Goal: Information Seeking & Learning: Learn about a topic

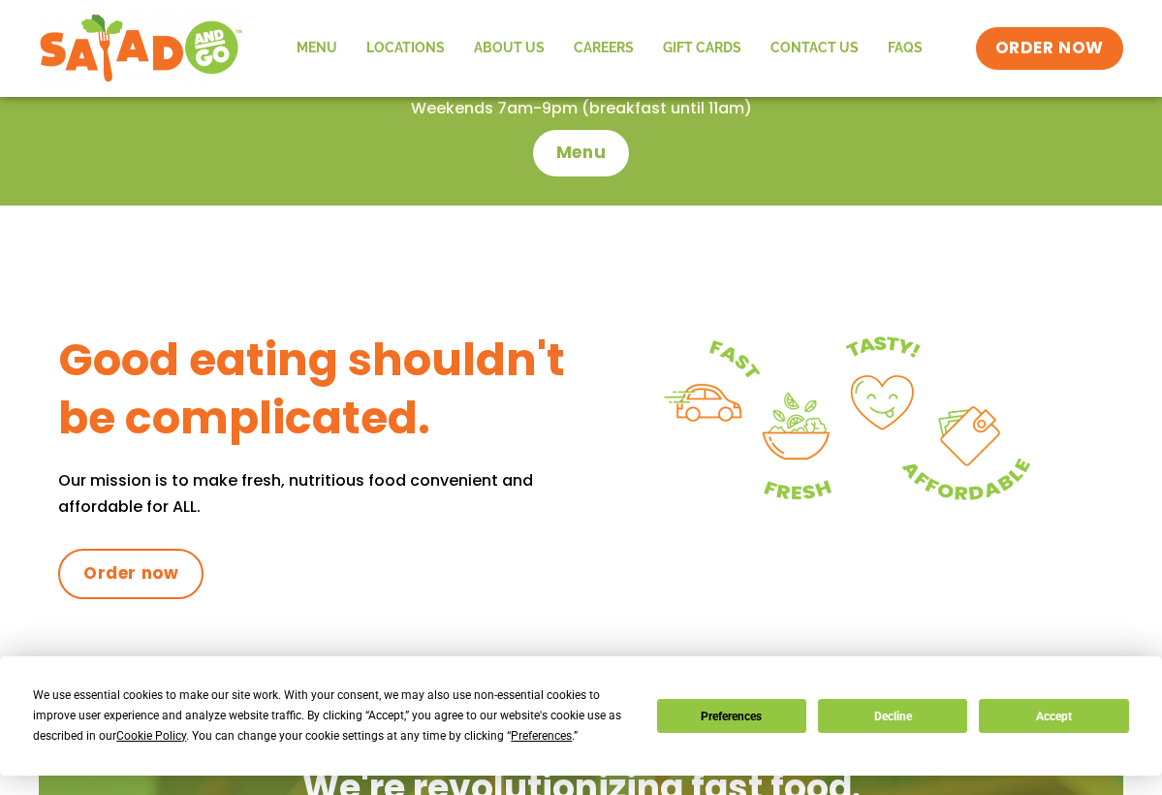
scroll to position [642, 0]
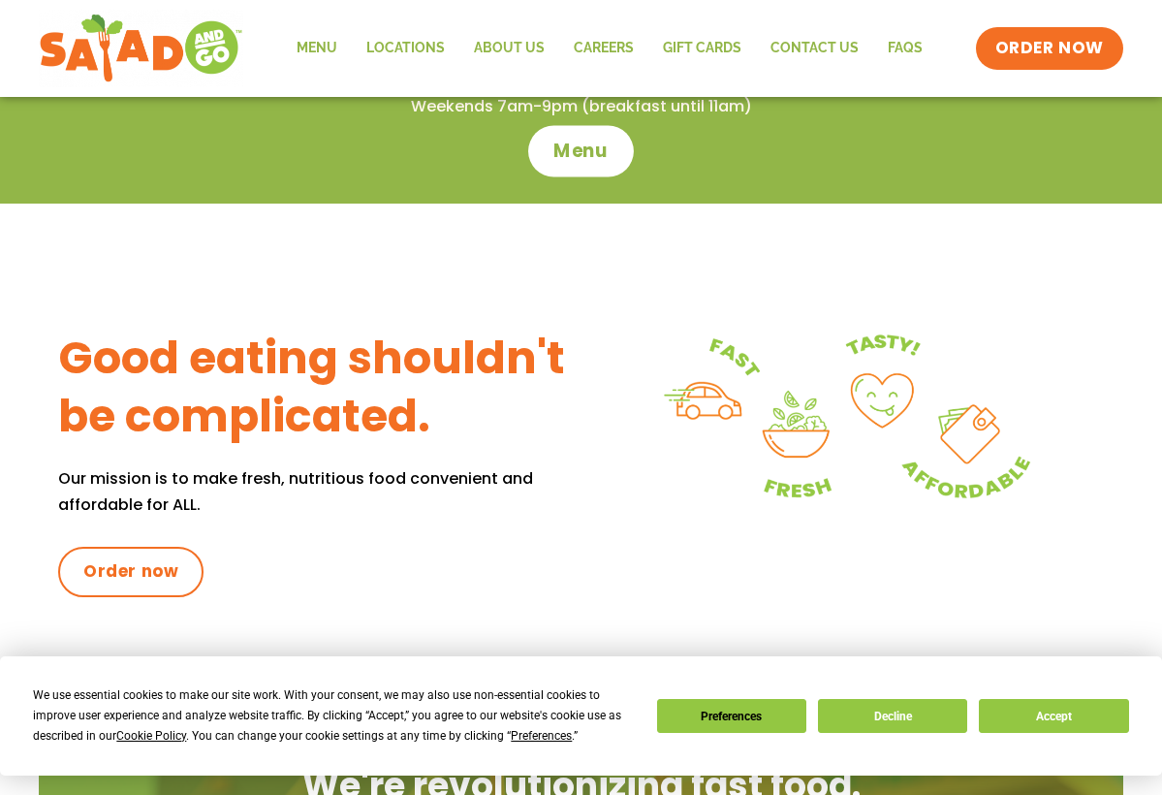
click at [586, 149] on span "Menu" at bounding box center [581, 151] width 55 height 25
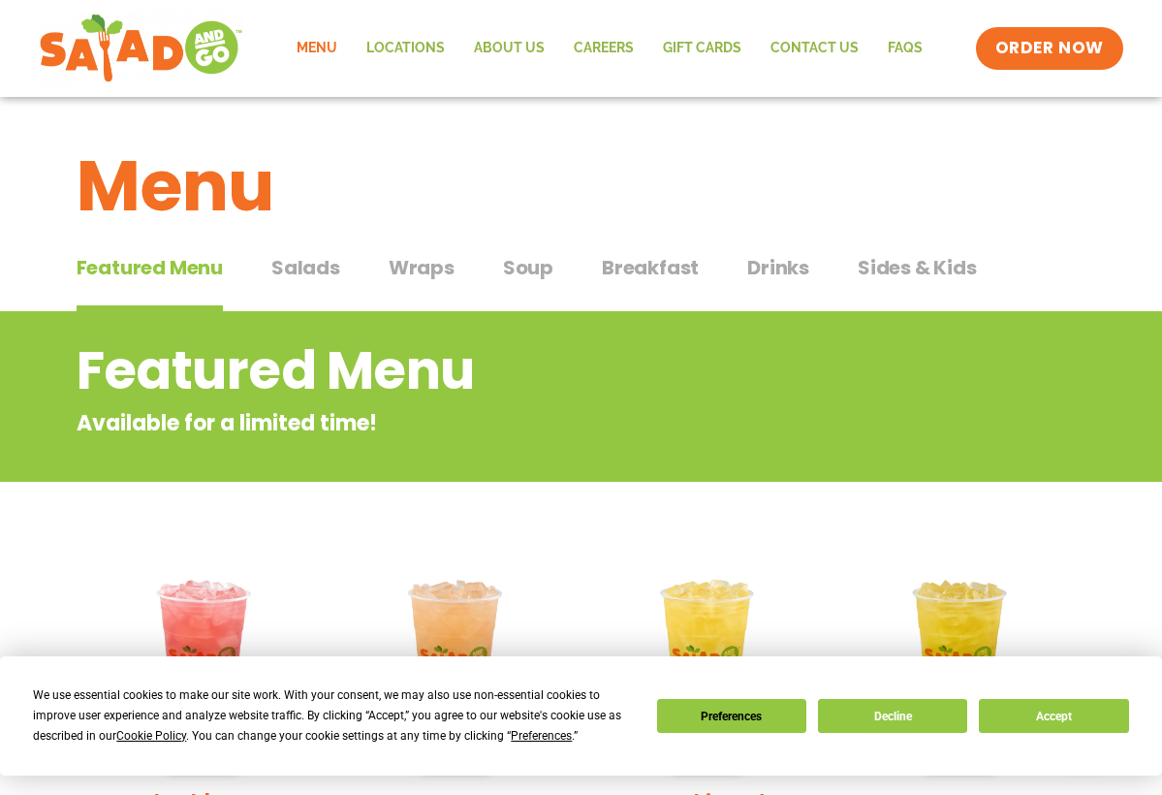
click at [310, 261] on span "Salads" at bounding box center [305, 267] width 69 height 29
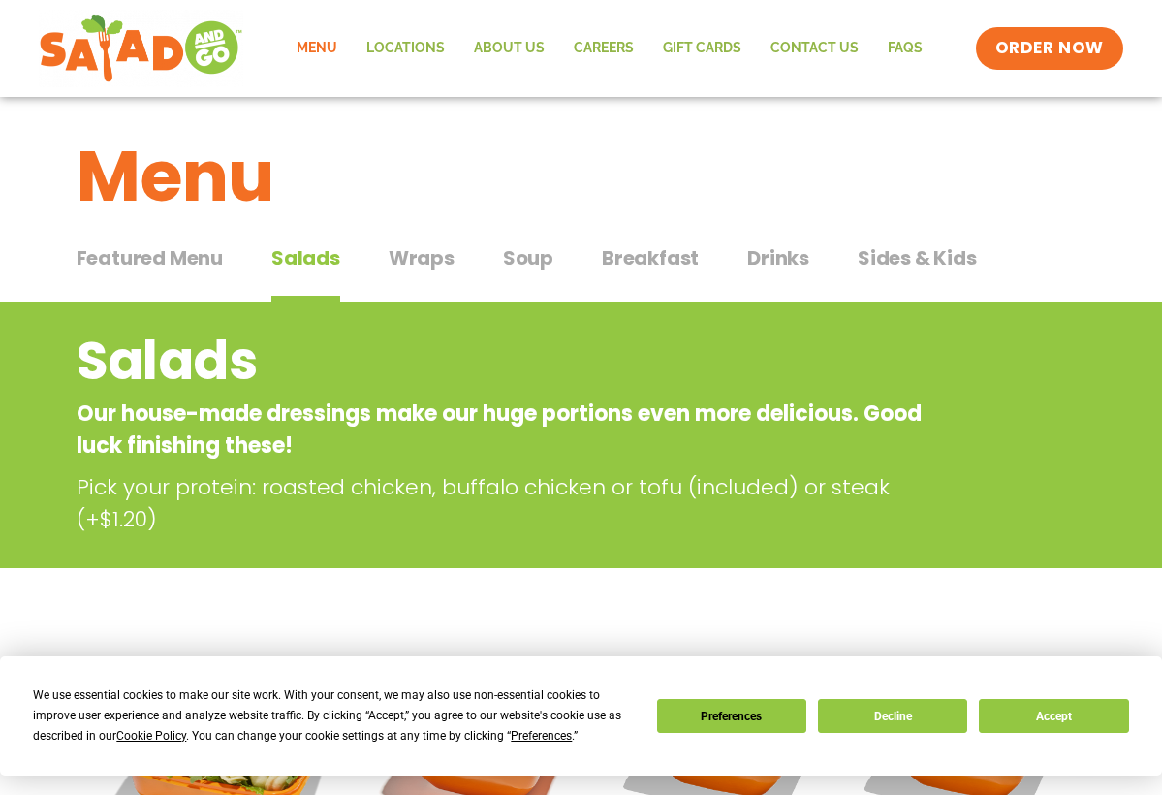
scroll to position [12, 0]
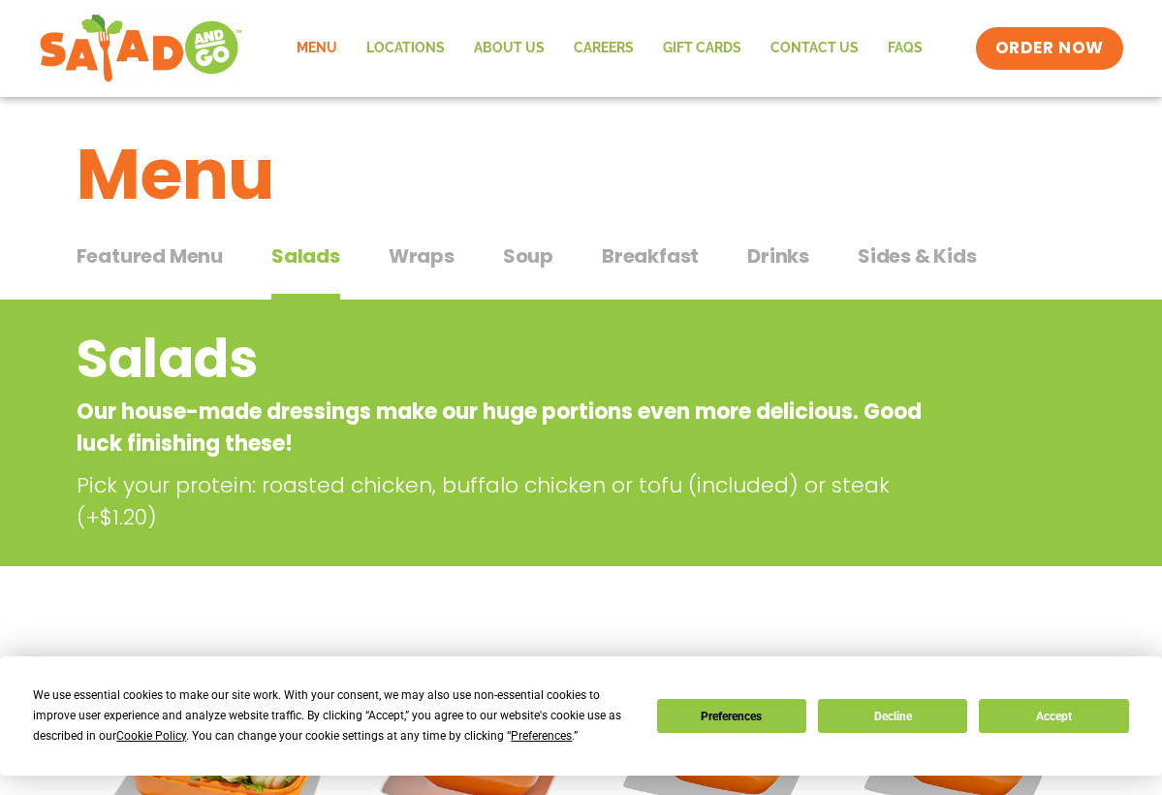
click at [536, 253] on span "Soup" at bounding box center [528, 255] width 50 height 29
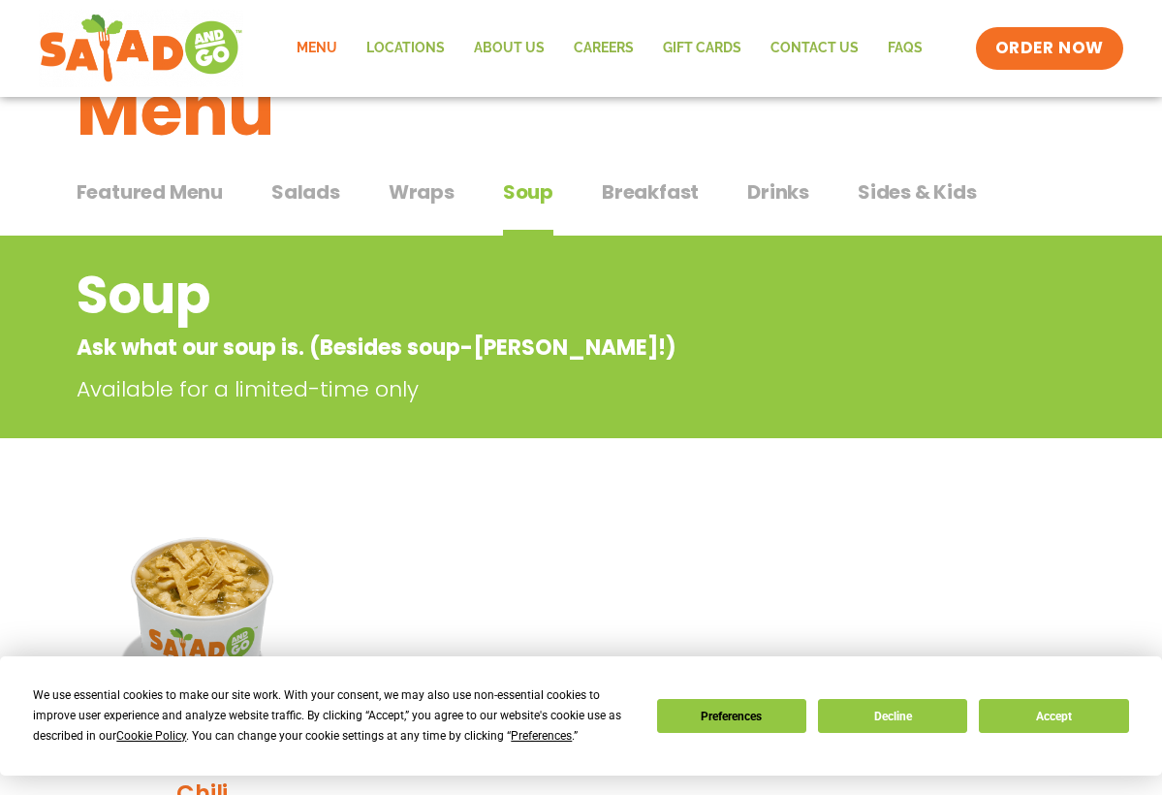
scroll to position [78, 0]
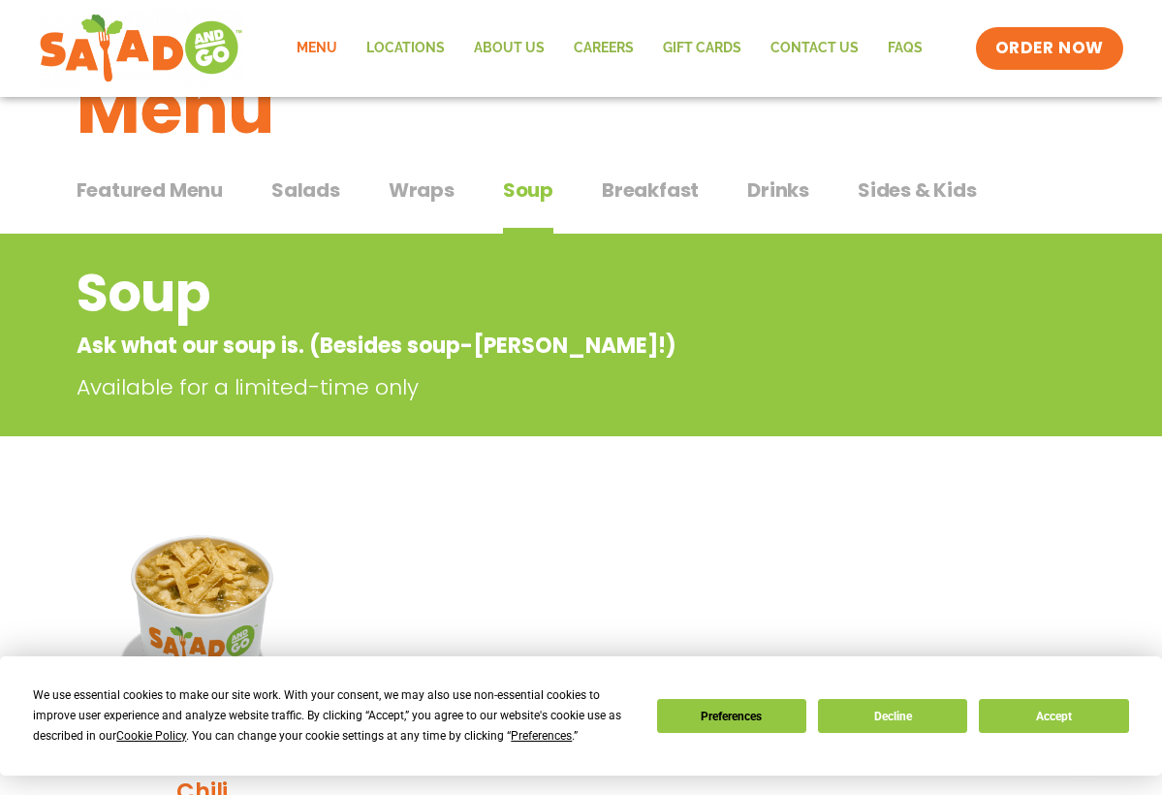
click at [642, 183] on span "Breakfast" at bounding box center [650, 189] width 97 height 29
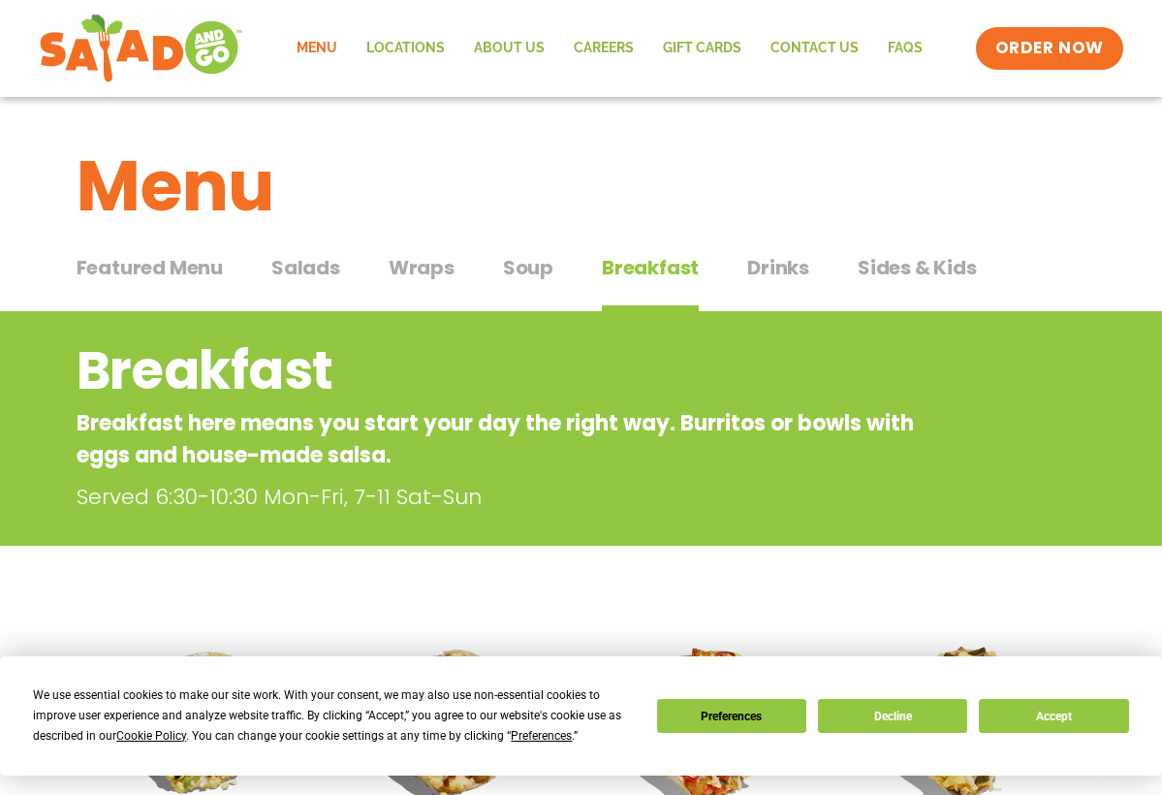
click at [882, 264] on span "Sides & Kids" at bounding box center [917, 267] width 119 height 29
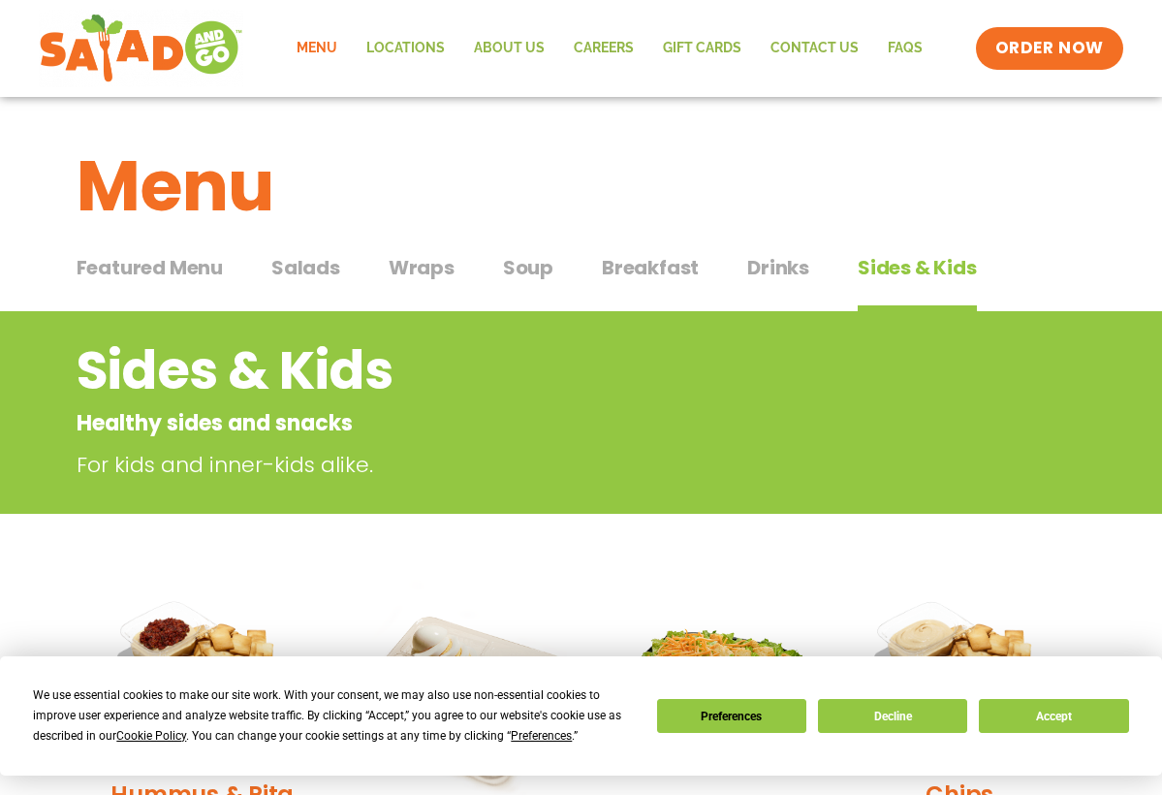
click at [202, 264] on span "Featured Menu" at bounding box center [150, 267] width 146 height 29
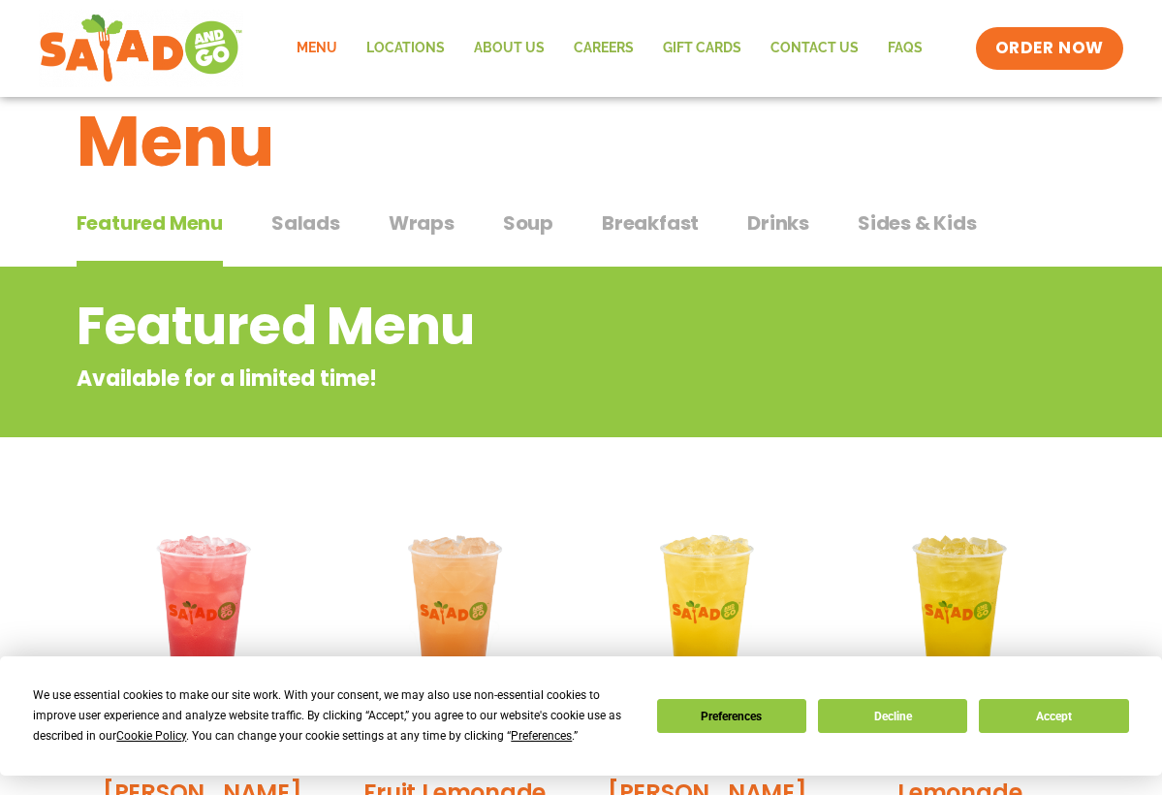
scroll to position [42, 0]
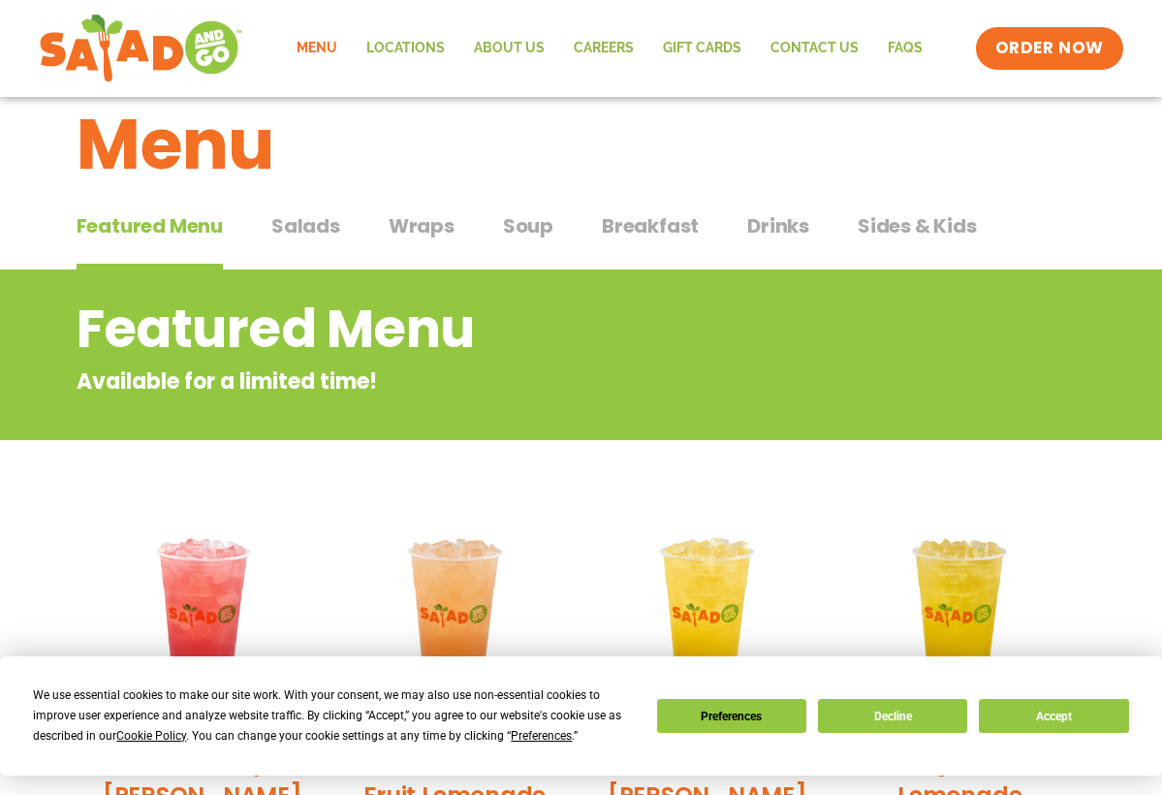
click at [313, 221] on span "Salads" at bounding box center [305, 225] width 69 height 29
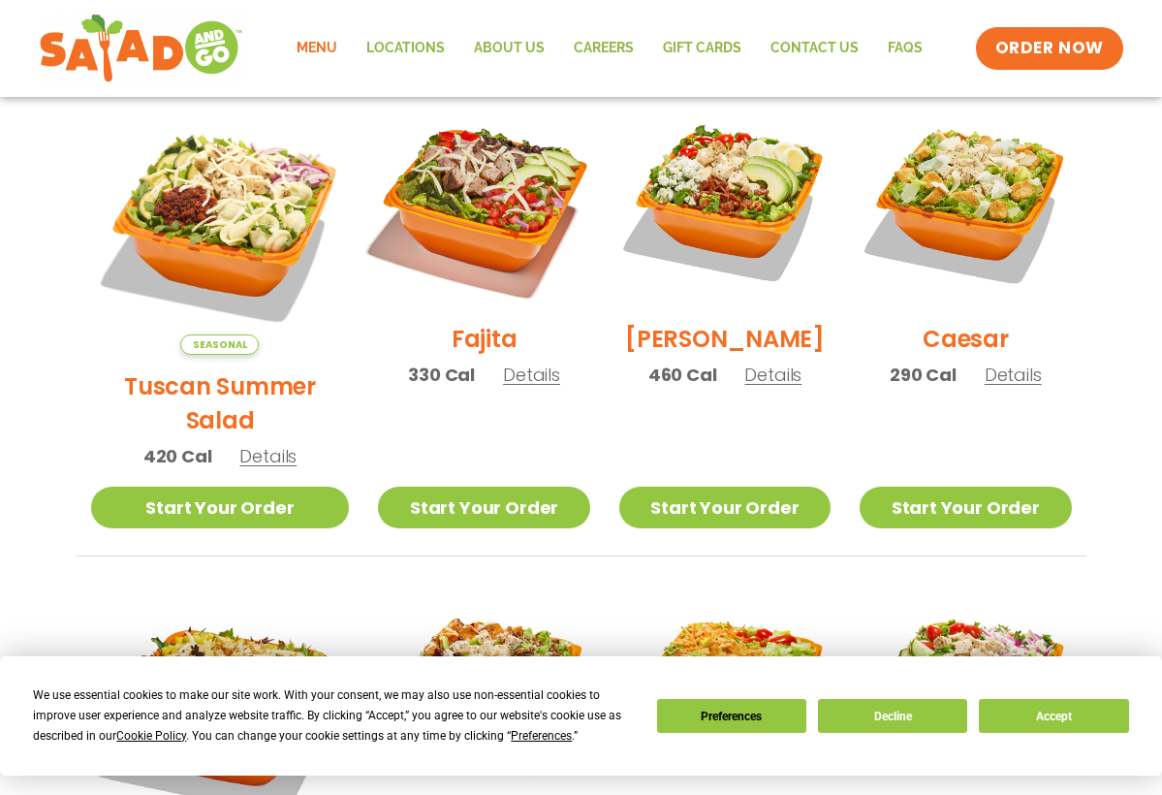
scroll to position [549, 0]
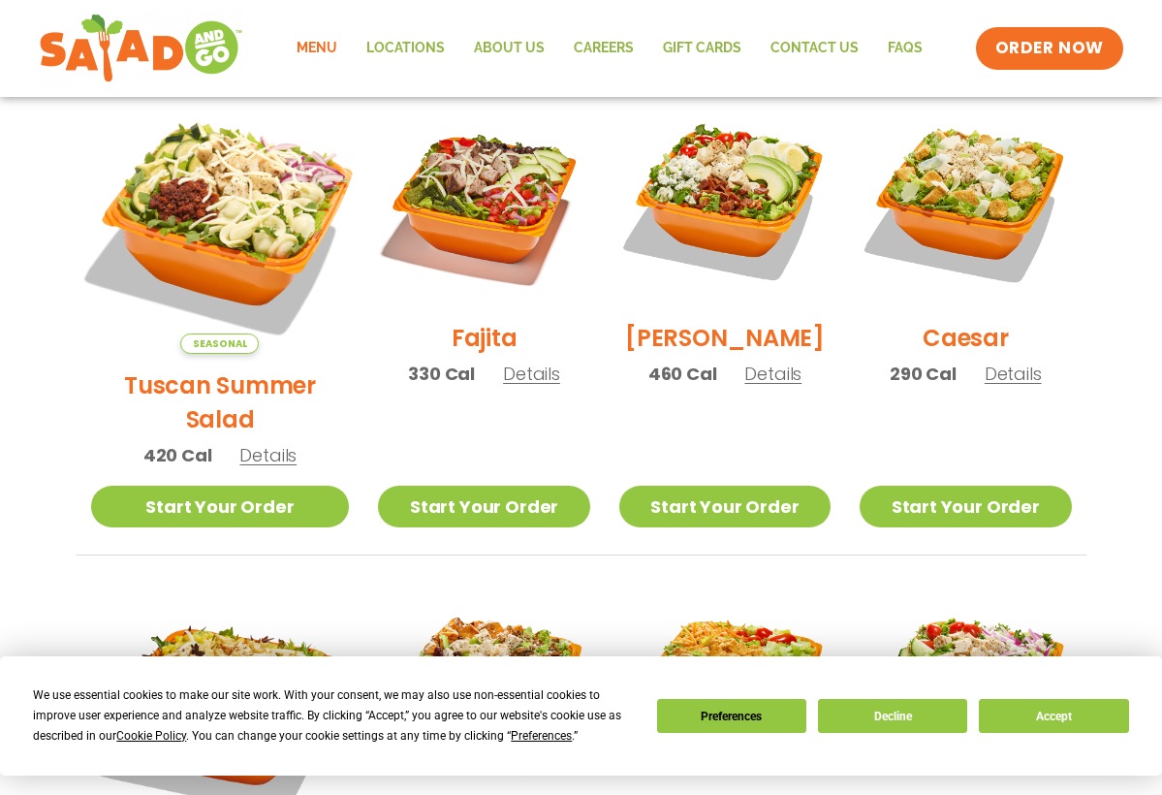
click at [239, 246] on img at bounding box center [219, 224] width 303 height 303
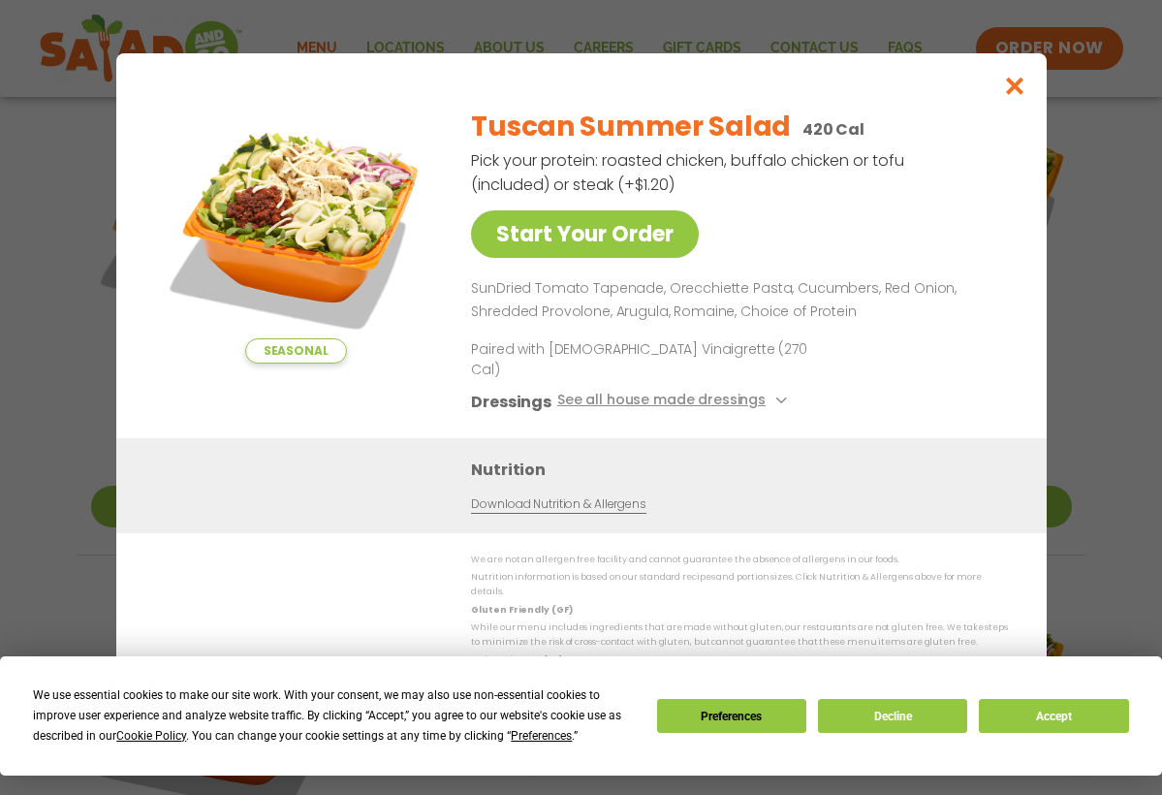
click at [1016, 96] on icon "Close modal" at bounding box center [1015, 86] width 24 height 20
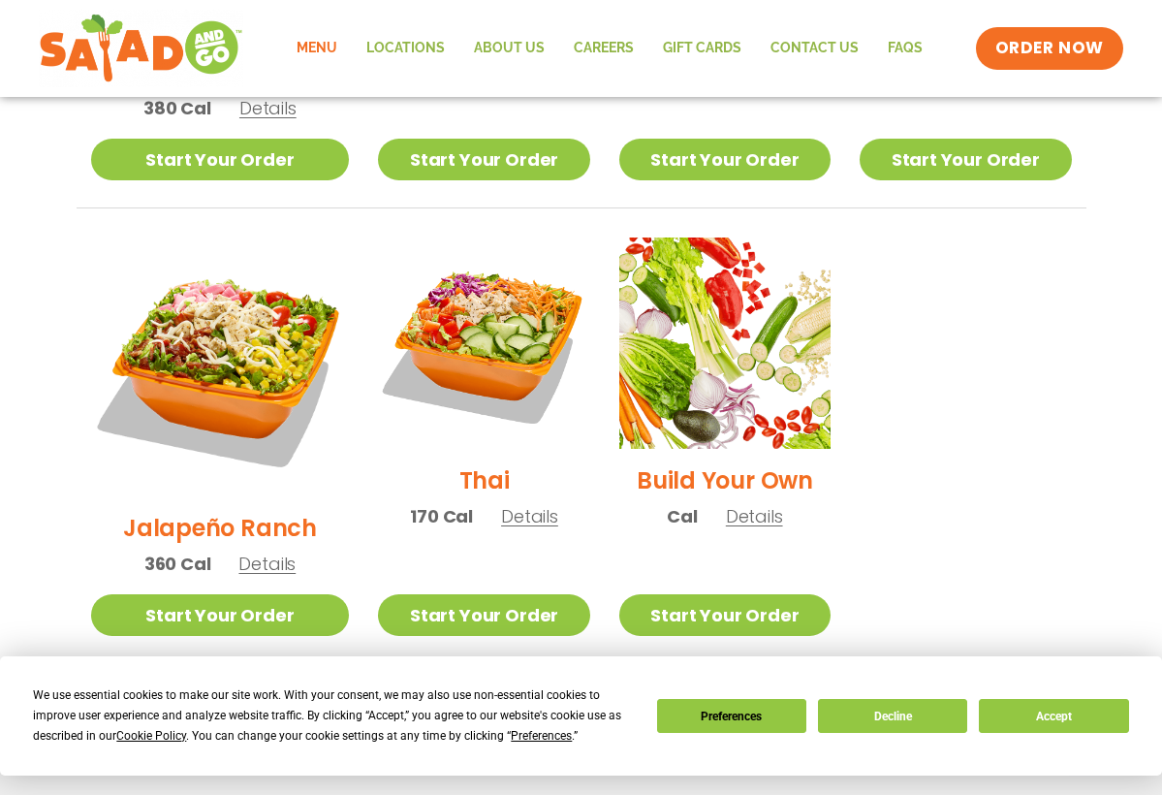
scroll to position [1355, 0]
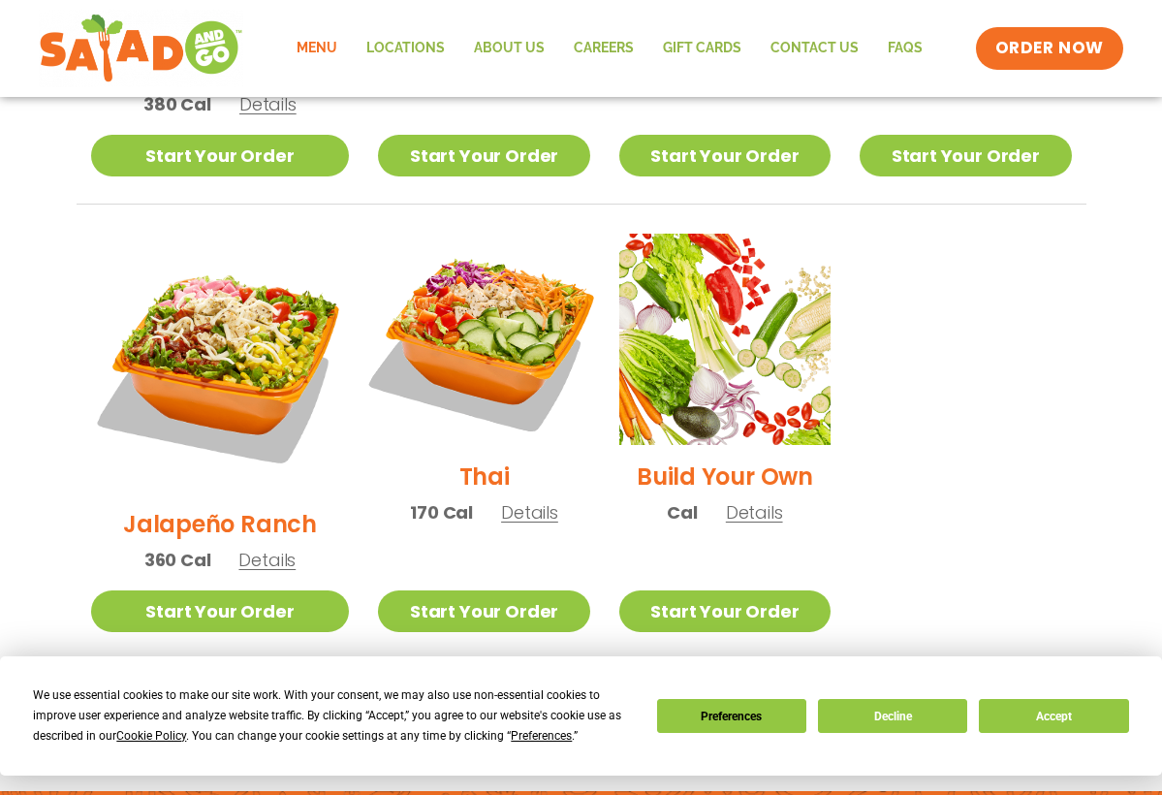
click at [493, 302] on img at bounding box center [484, 339] width 248 height 248
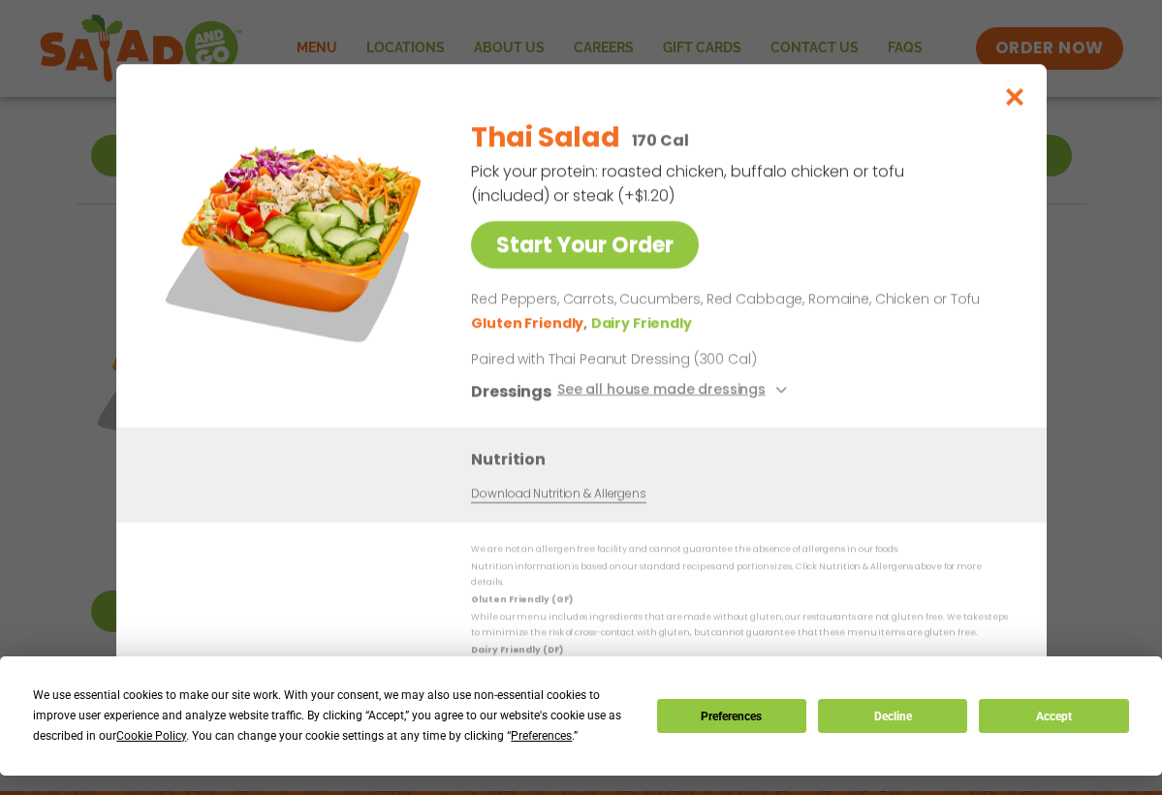
click at [1023, 101] on icon "Close modal" at bounding box center [1015, 96] width 24 height 20
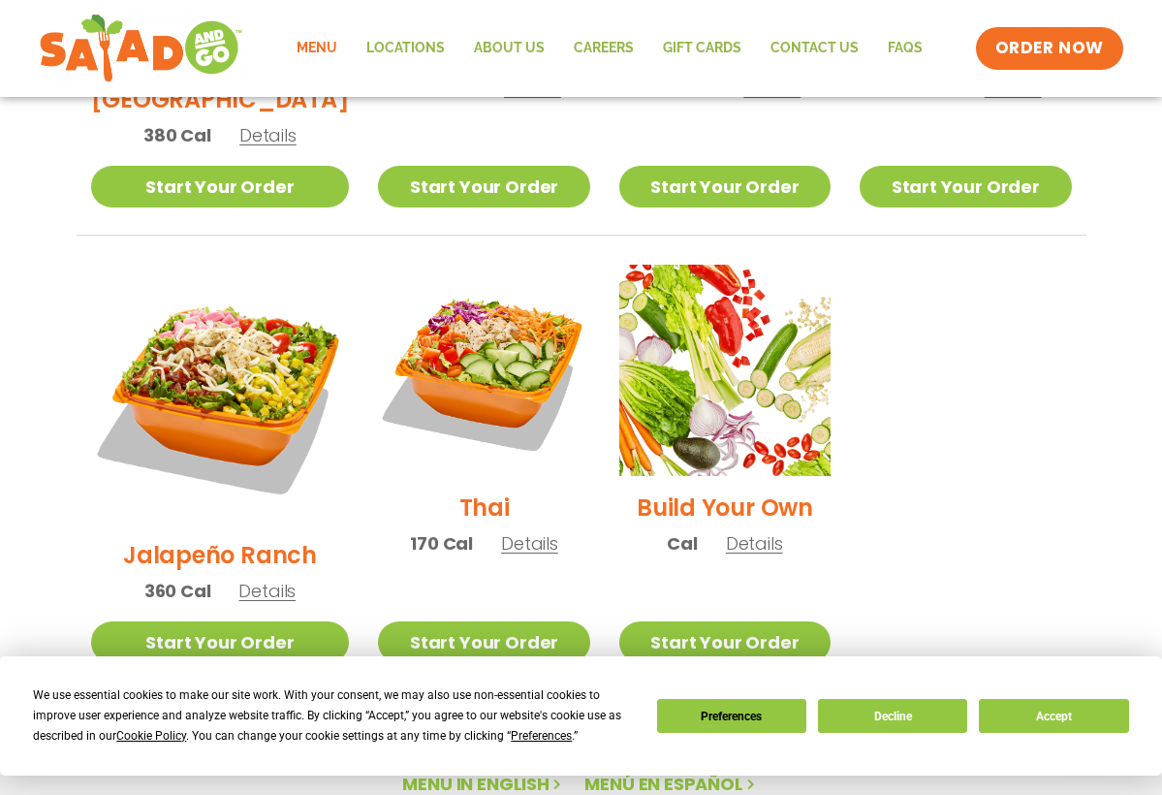
scroll to position [1342, 0]
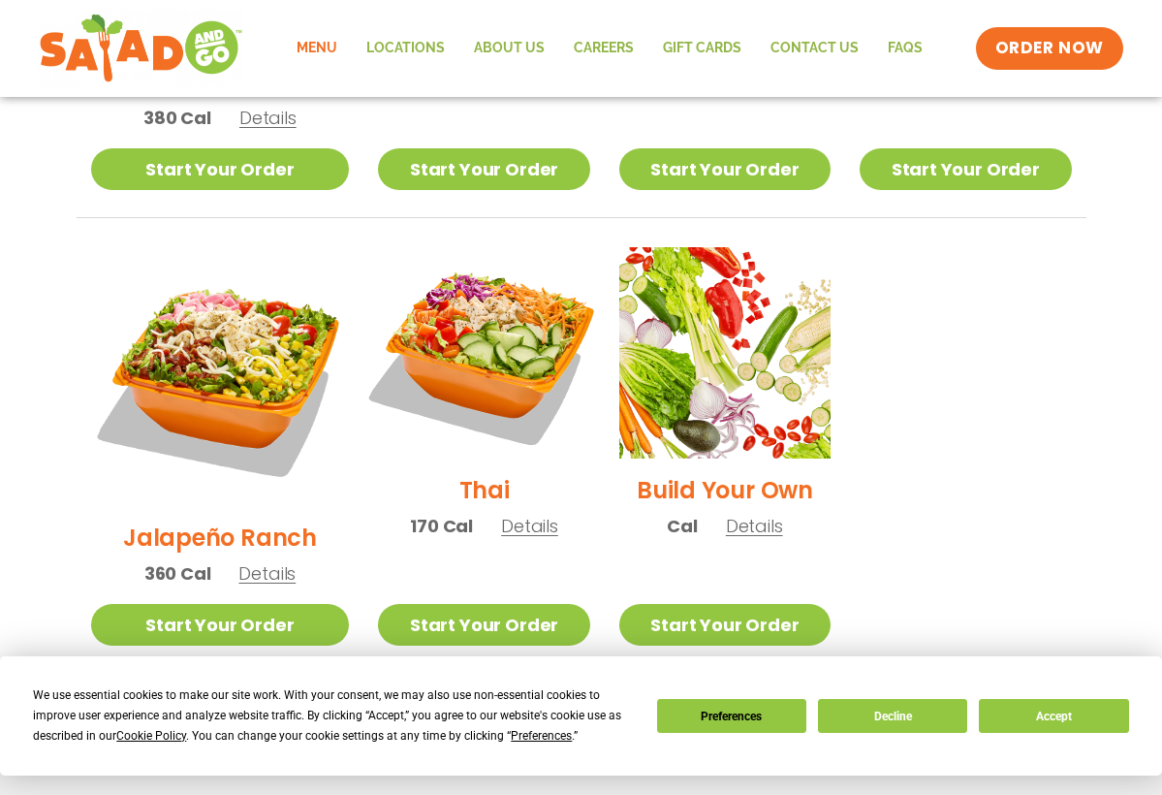
click at [475, 303] on img at bounding box center [484, 353] width 248 height 248
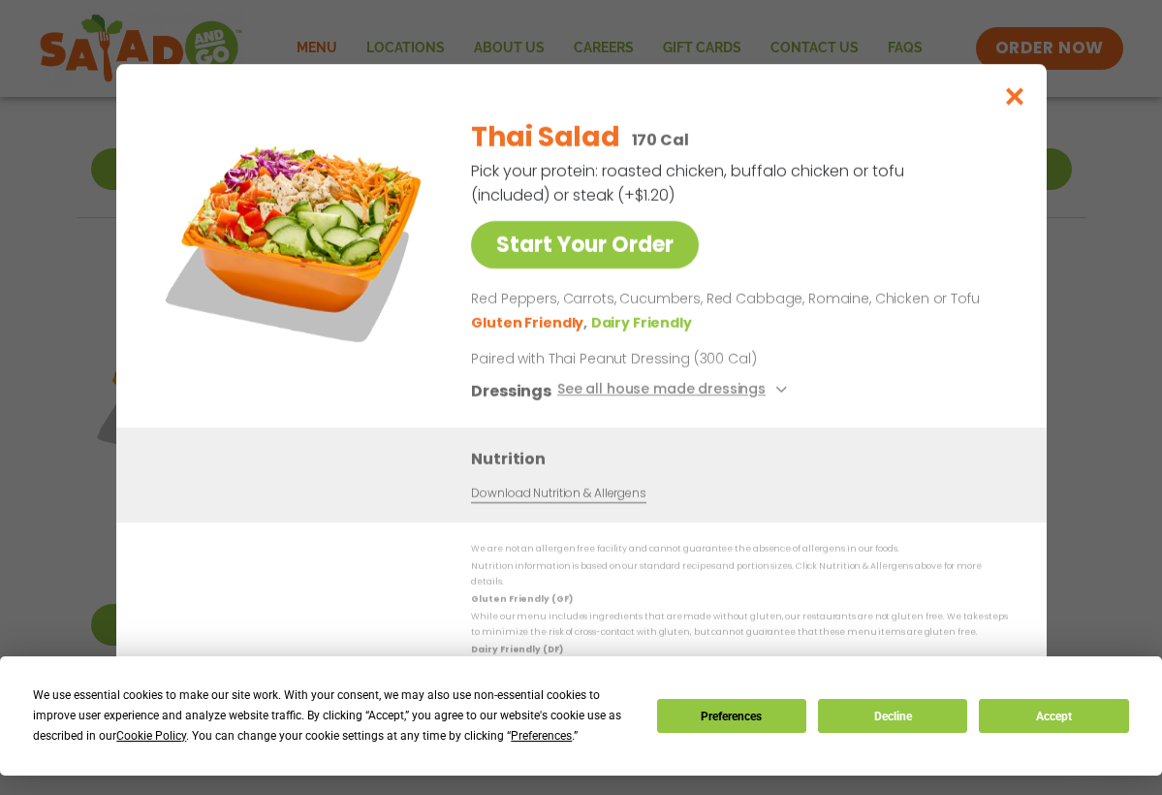
click at [1013, 107] on icon "Close modal" at bounding box center [1015, 96] width 24 height 20
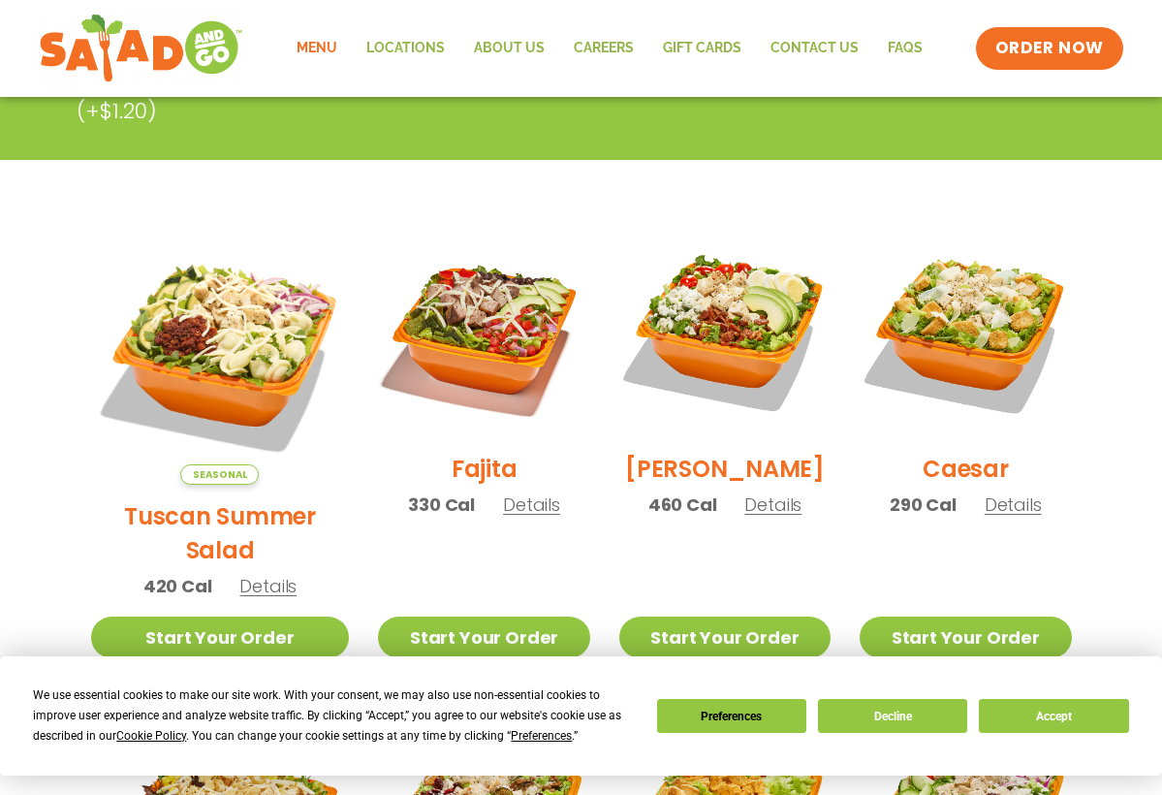
scroll to position [419, 0]
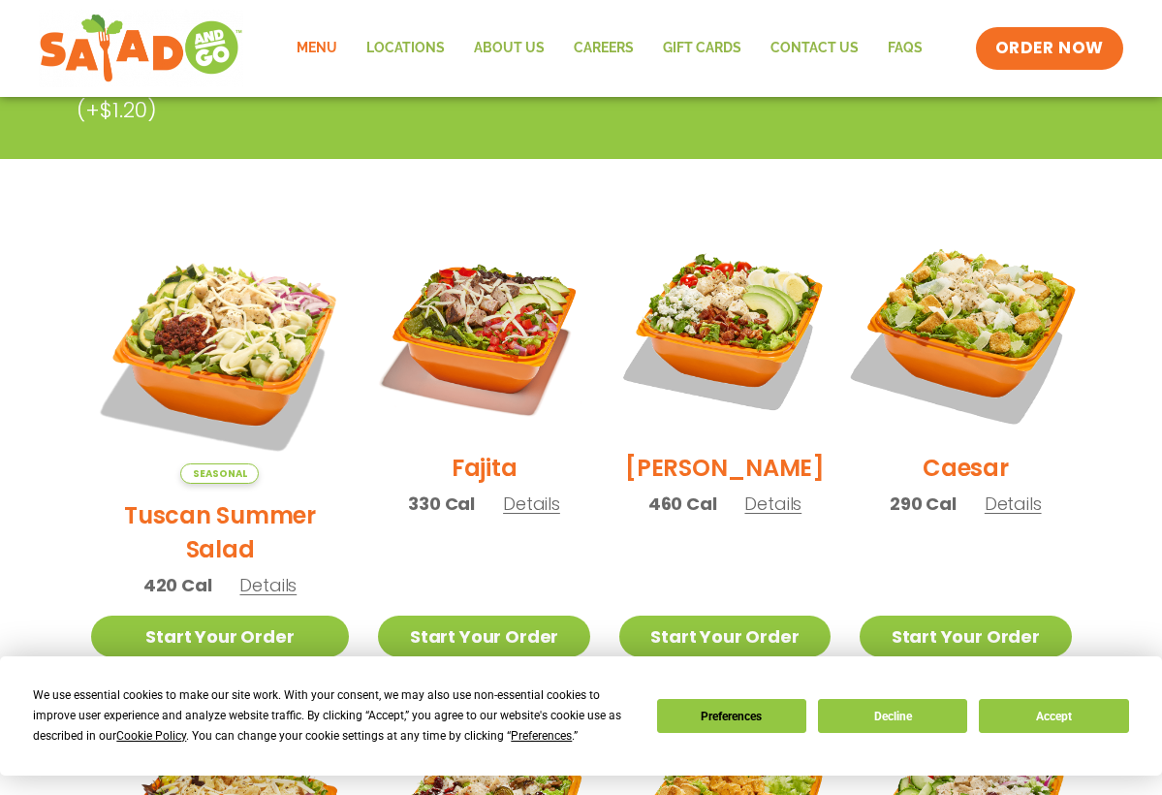
click at [960, 313] on img at bounding box center [966, 331] width 248 height 248
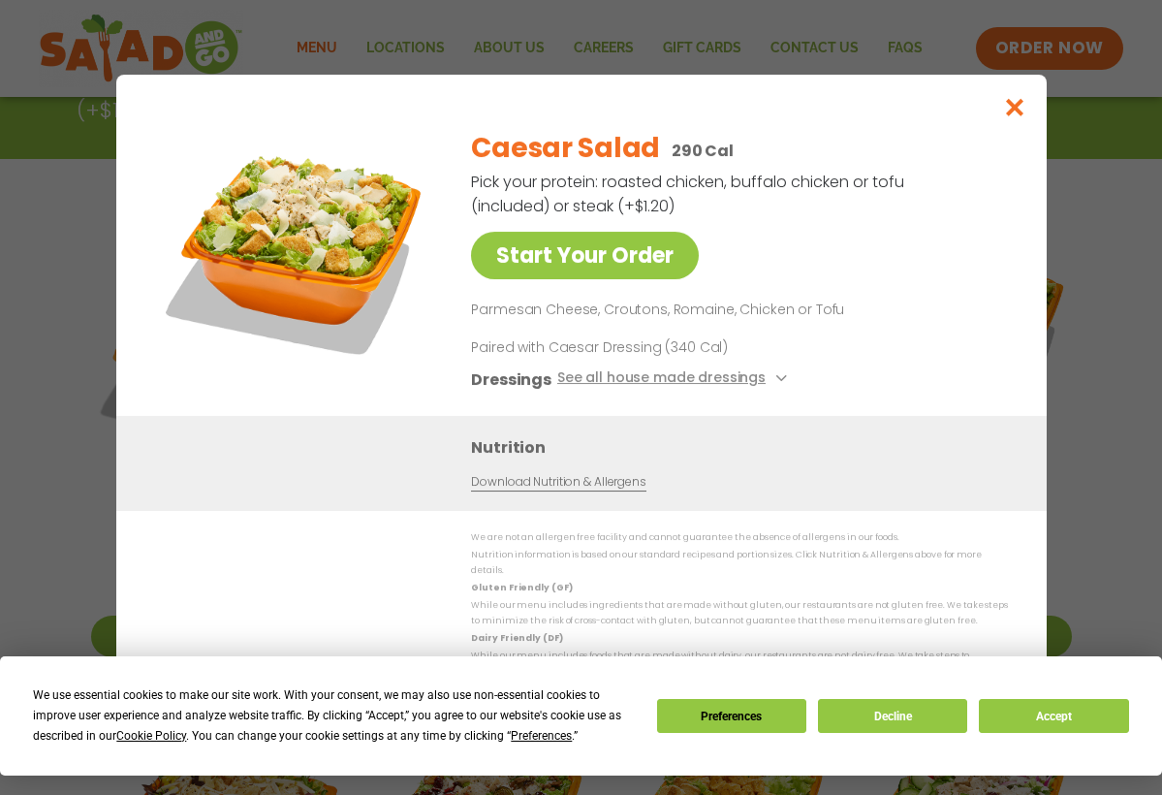
click at [1017, 117] on icon "Close modal" at bounding box center [1015, 107] width 24 height 20
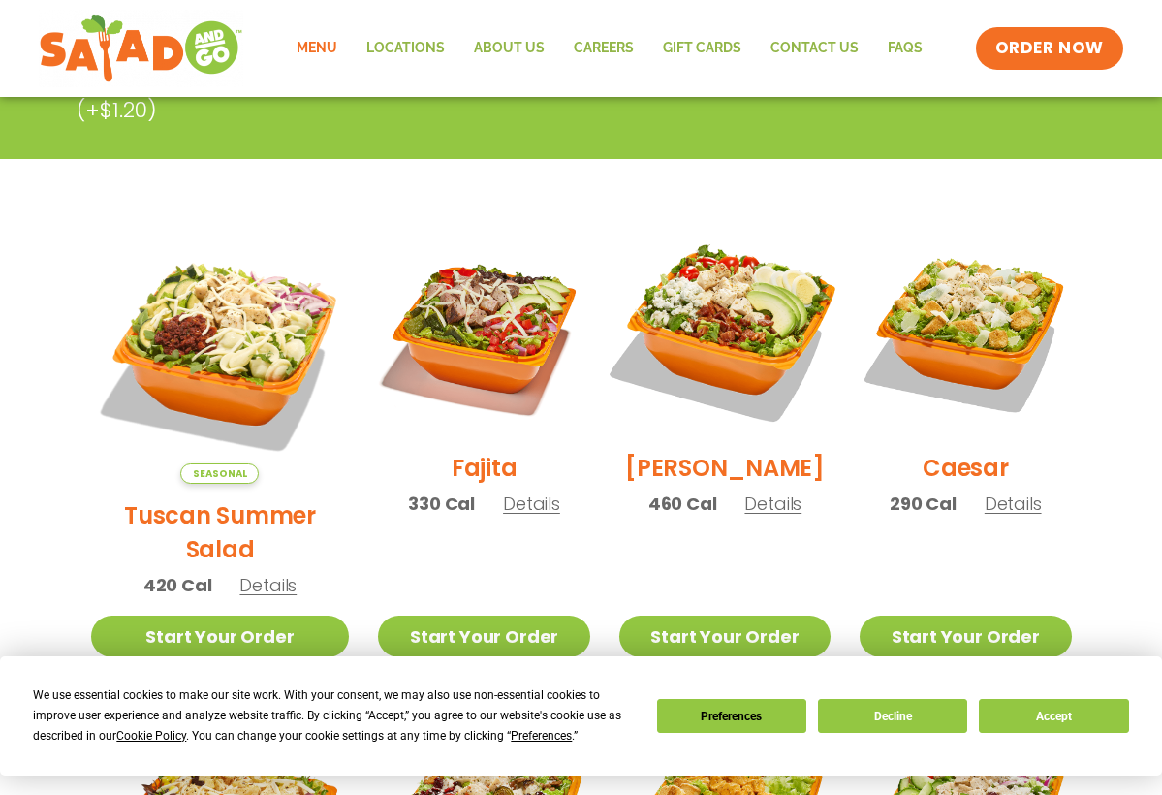
click at [714, 314] on img at bounding box center [725, 331] width 248 height 248
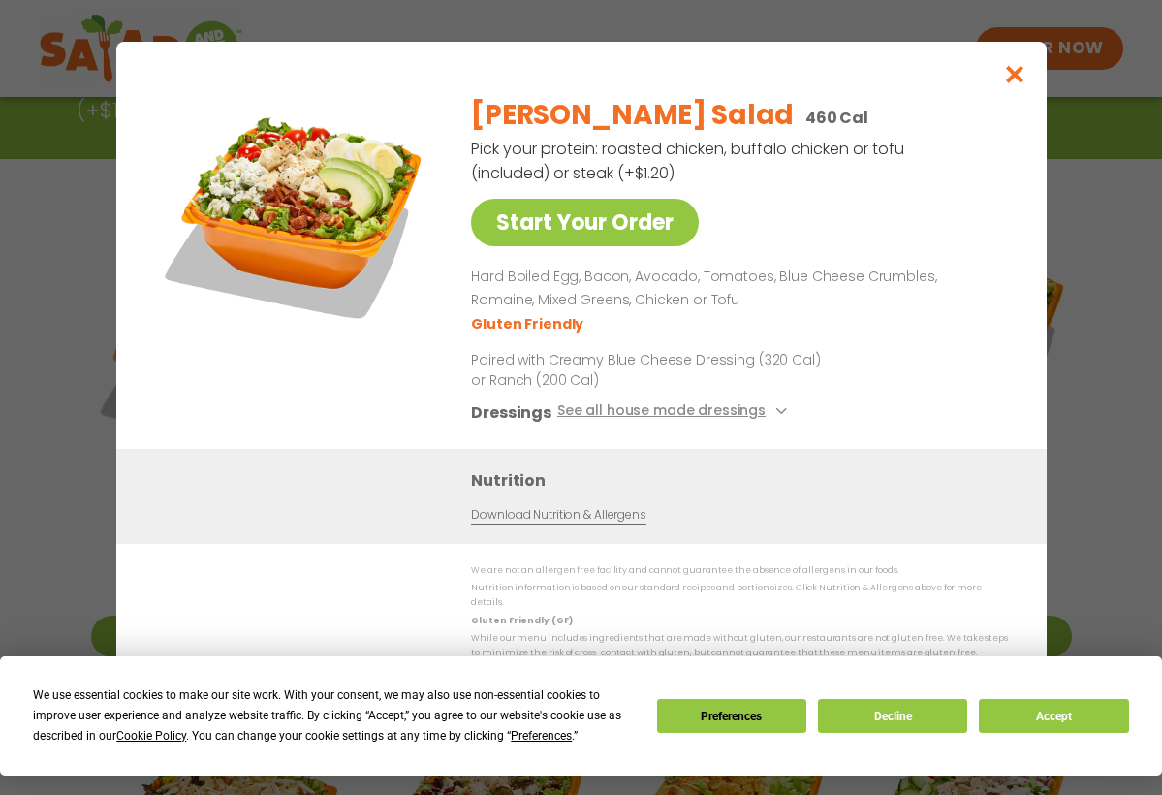
click at [1016, 84] on icon "Close modal" at bounding box center [1015, 74] width 24 height 20
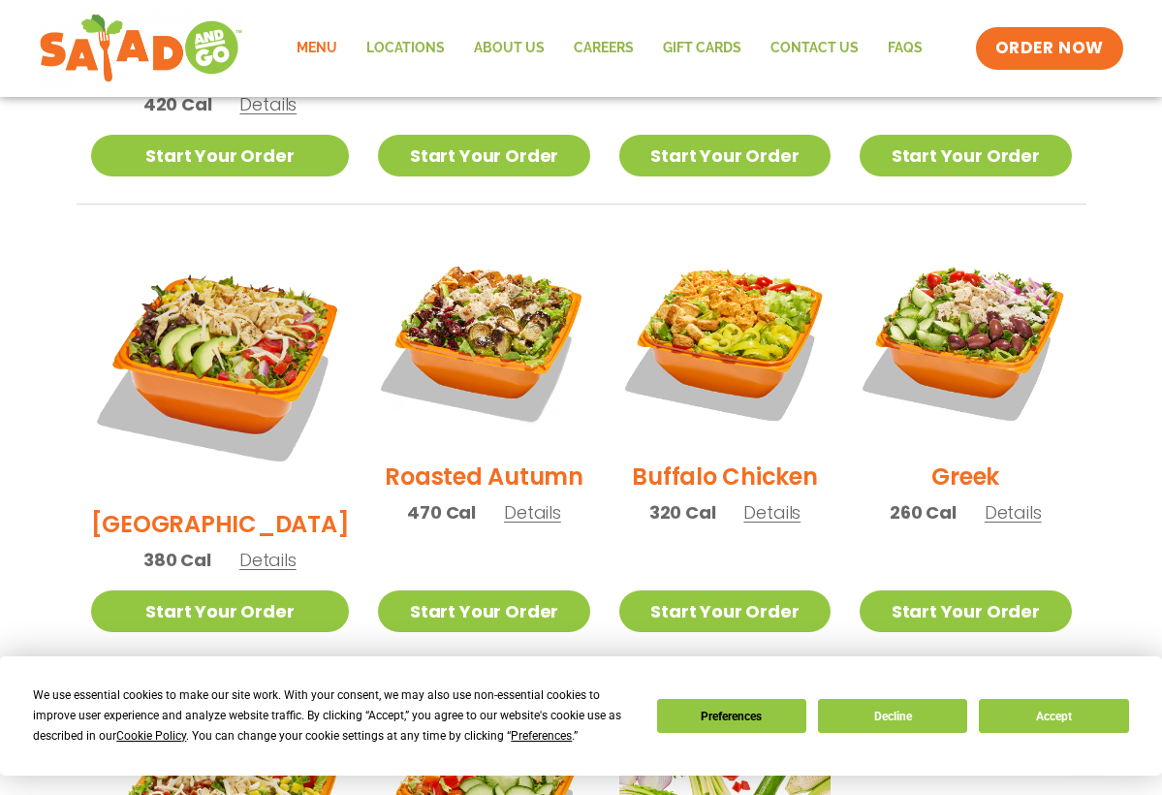
scroll to position [906, 0]
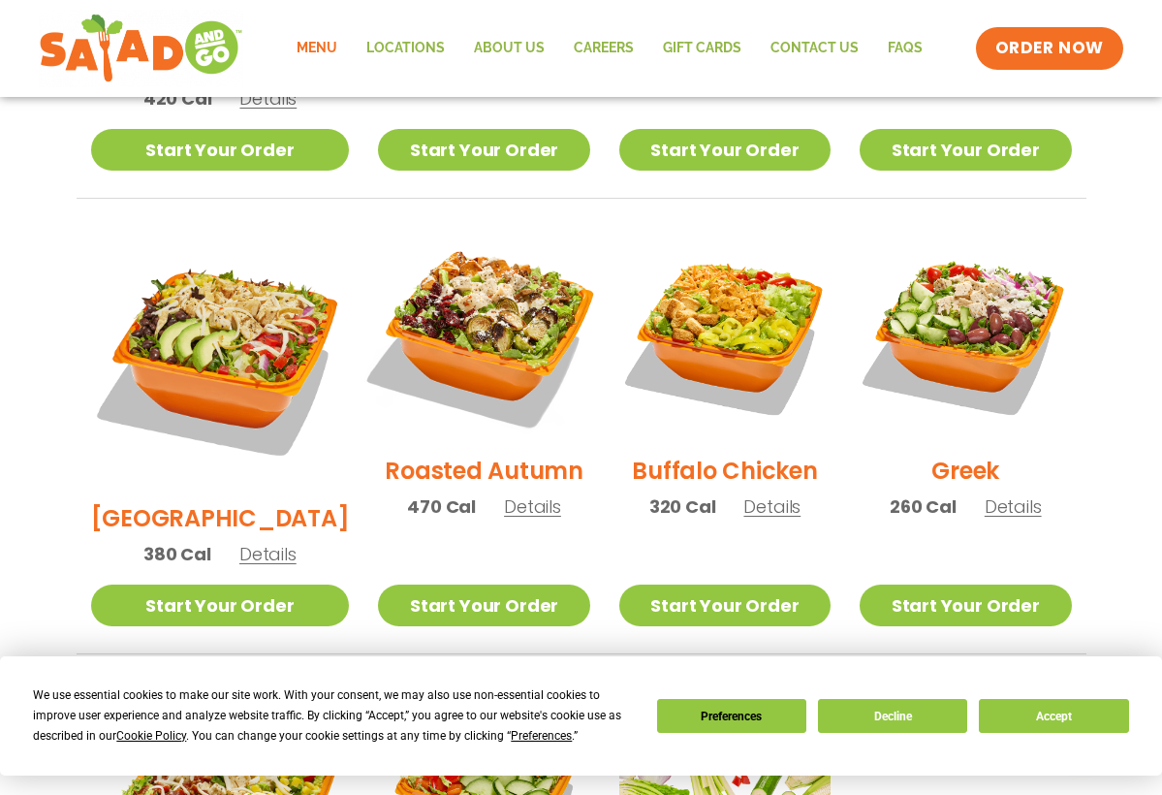
click at [527, 282] on img at bounding box center [484, 333] width 248 height 248
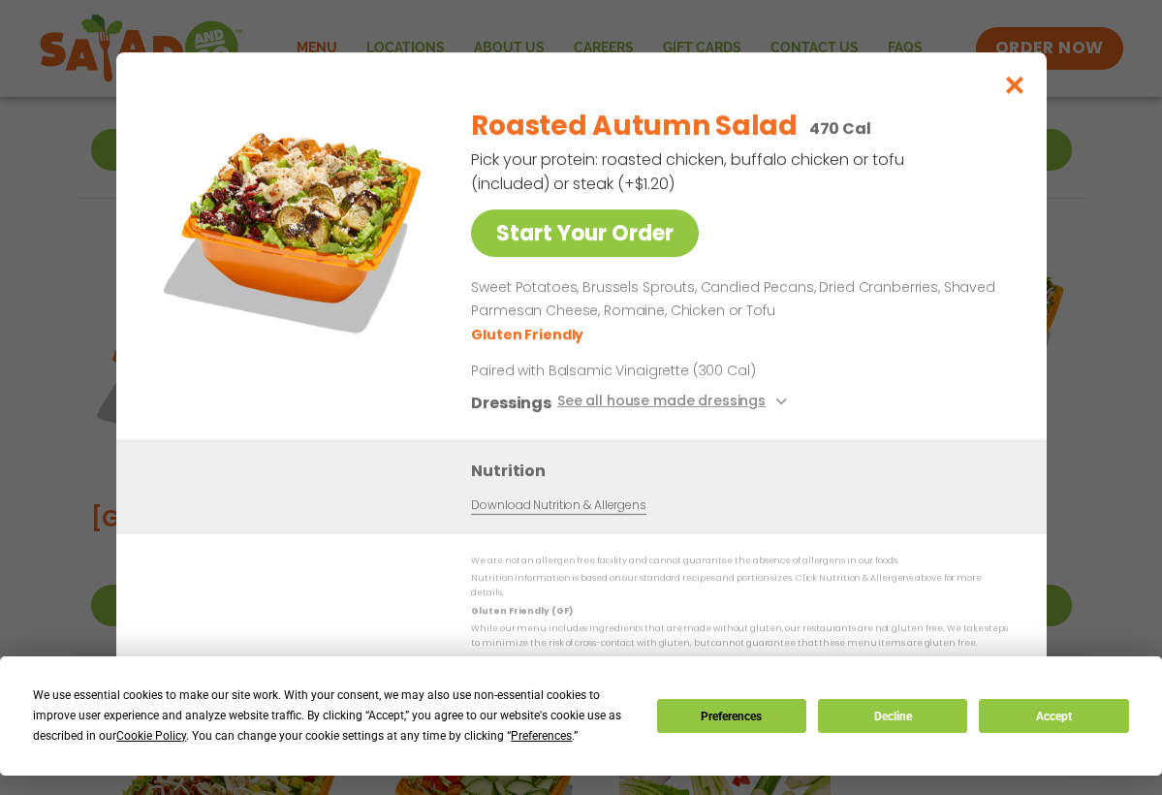
click at [1018, 94] on icon "Close modal" at bounding box center [1015, 85] width 24 height 20
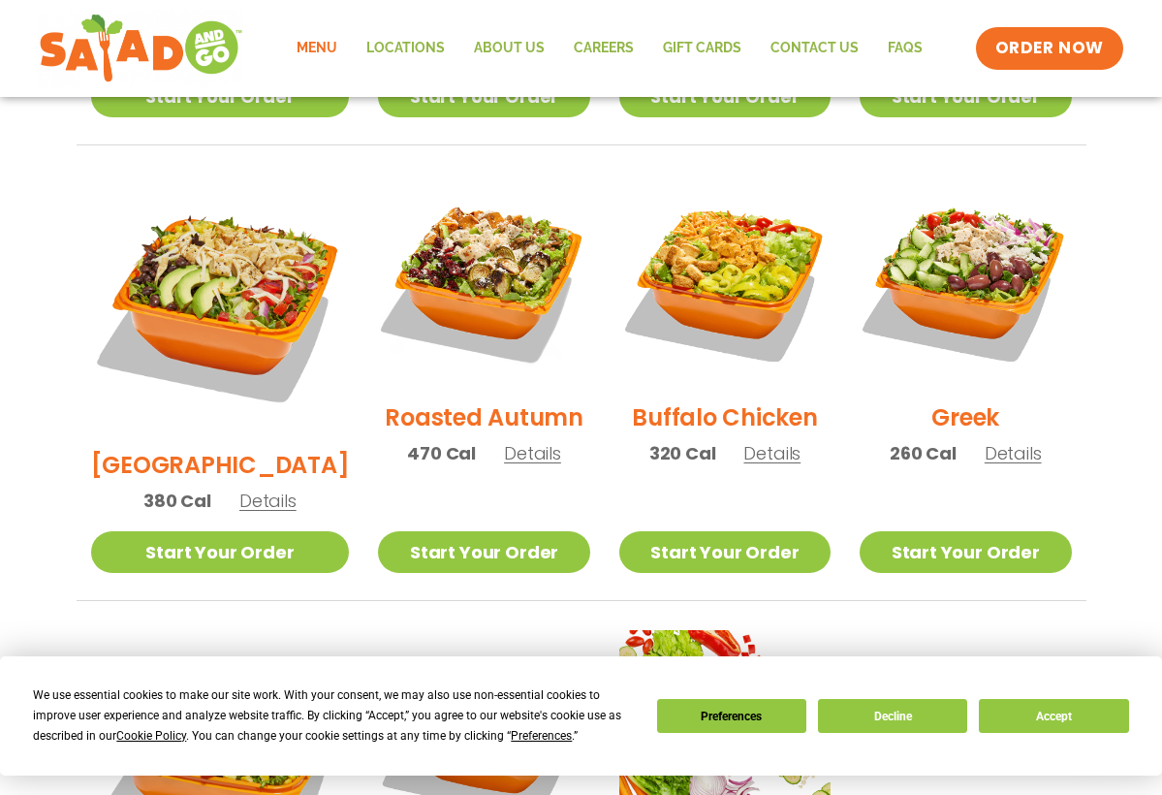
scroll to position [960, 0]
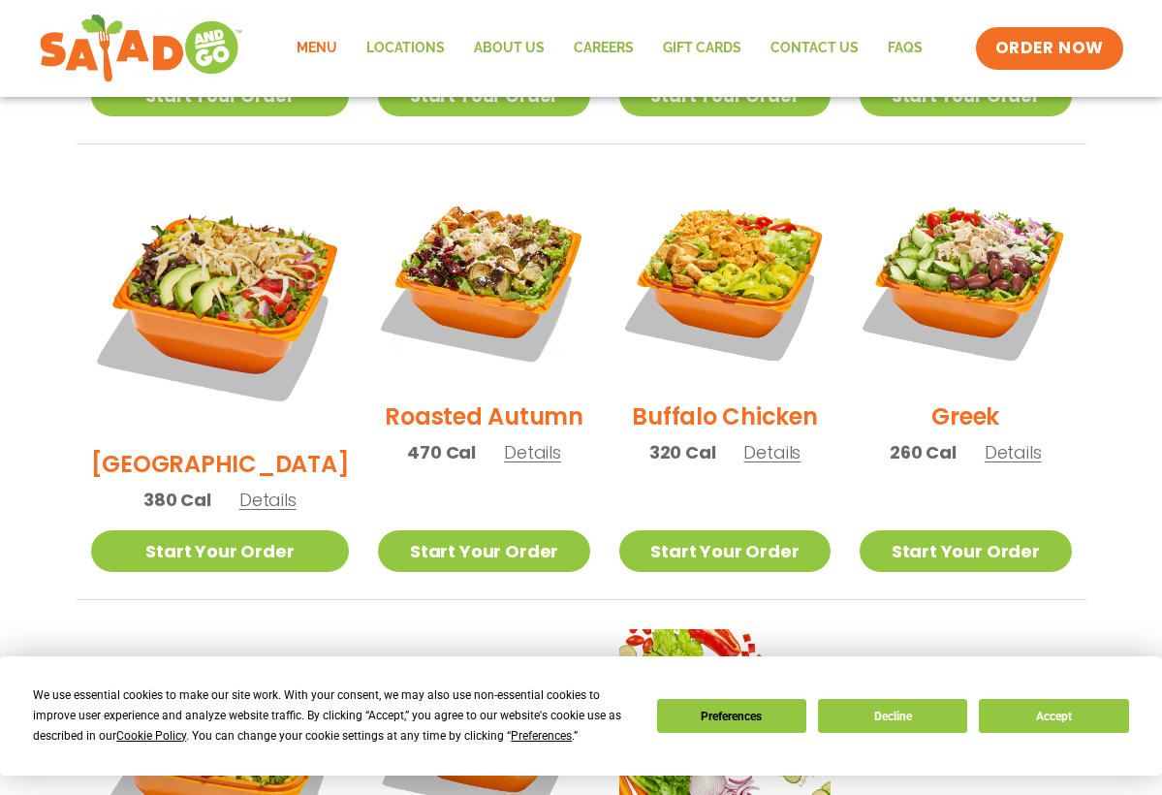
click at [907, 388] on div "Greek 260 Cal Details" at bounding box center [965, 328] width 211 height 309
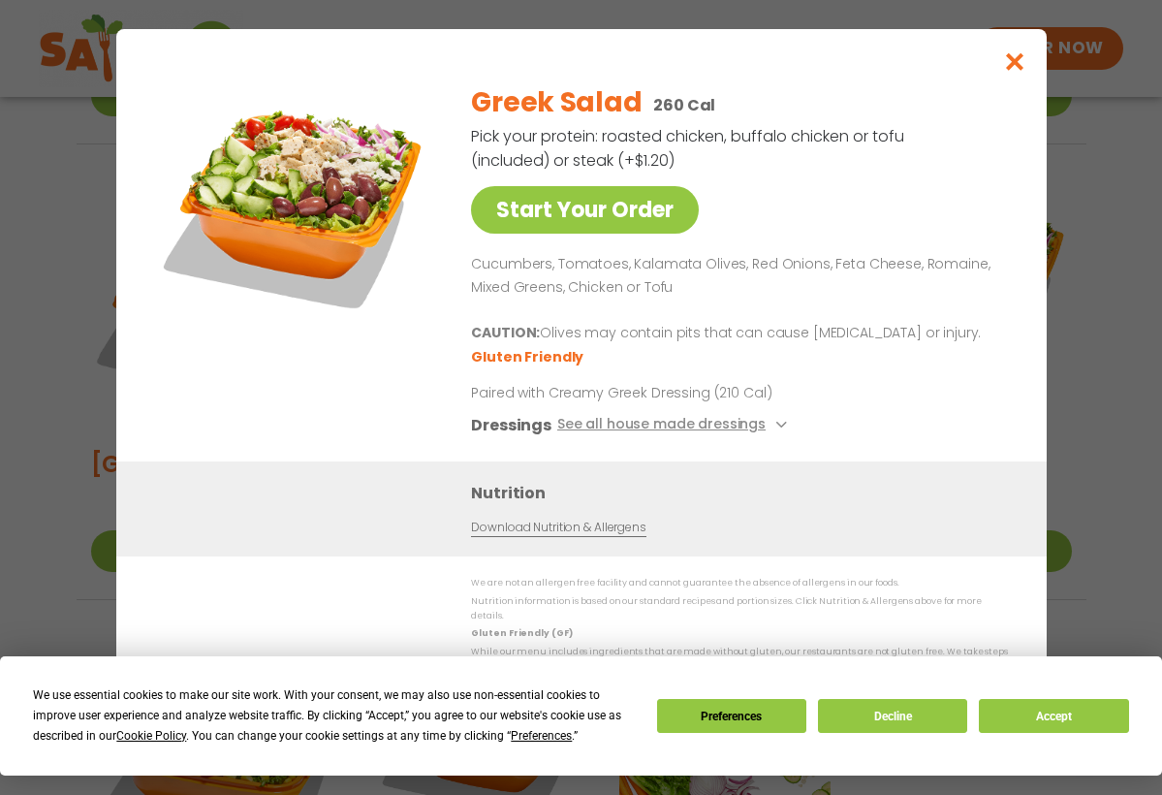
click at [1014, 71] on icon "Close modal" at bounding box center [1015, 61] width 24 height 20
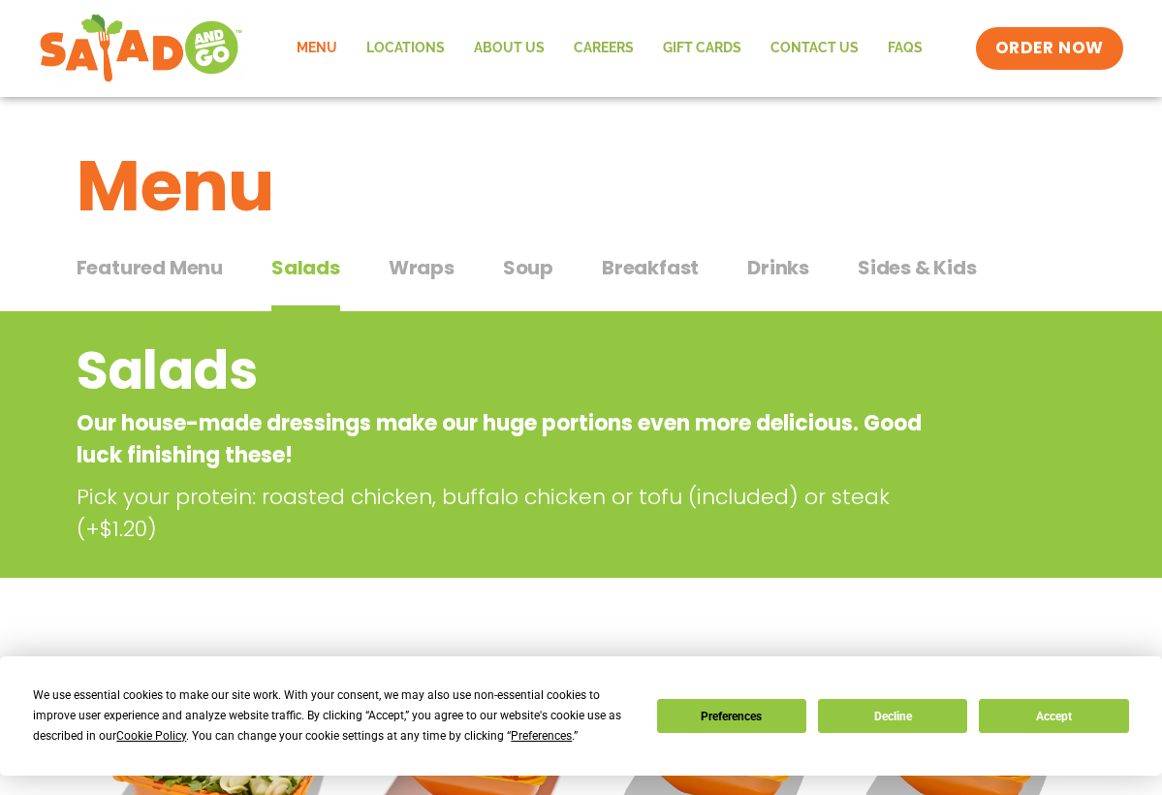
scroll to position [0, 0]
click at [126, 51] on img at bounding box center [140, 49] width 183 height 70
